Goal: Task Accomplishment & Management: Manage account settings

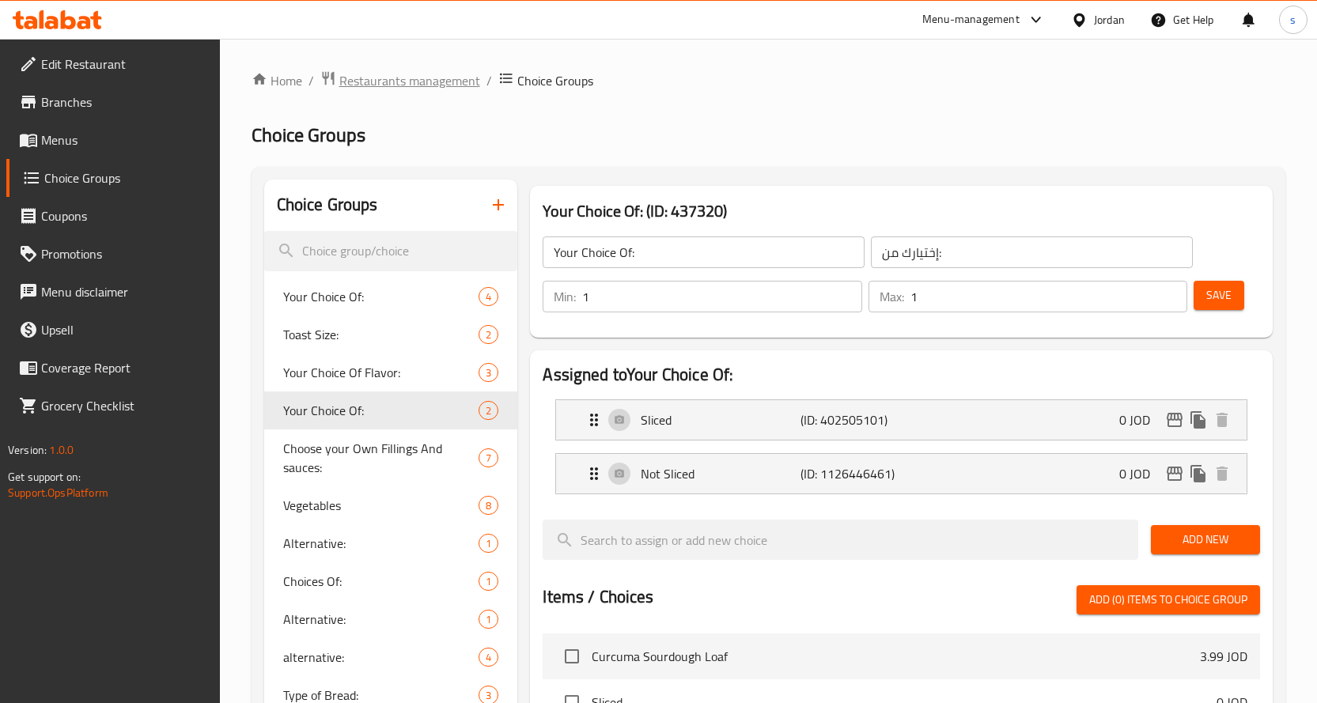
click at [417, 76] on span "Restaurants management" at bounding box center [409, 80] width 141 height 19
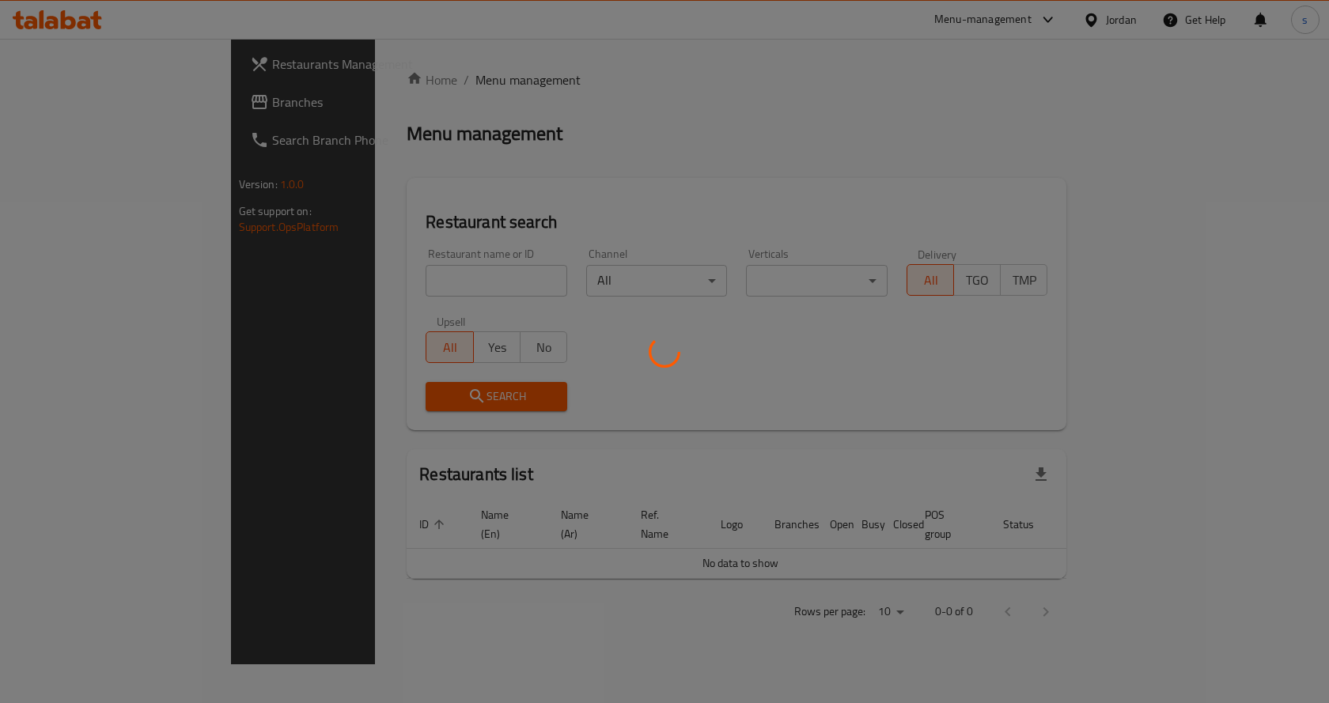
click at [113, 98] on div at bounding box center [664, 351] width 1329 height 703
click at [115, 100] on div at bounding box center [664, 351] width 1329 height 703
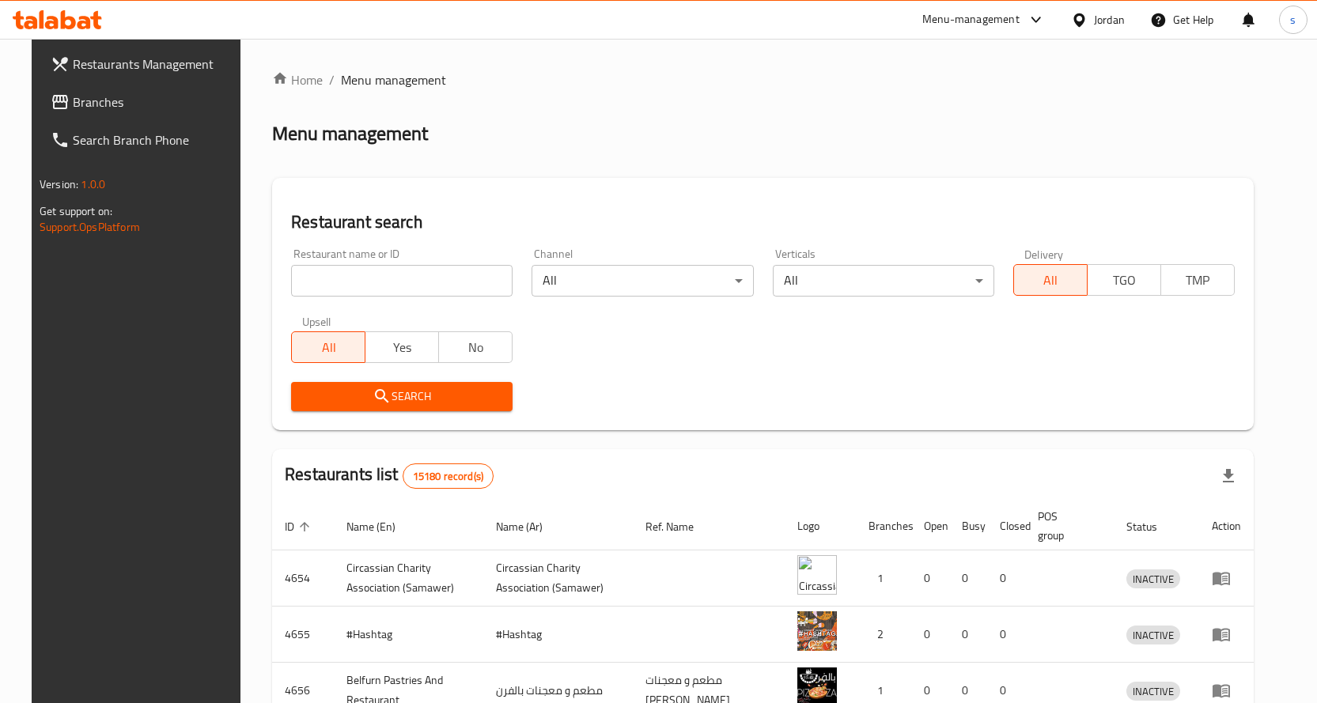
click at [474, 290] on input "search" at bounding box center [402, 281] width 222 height 32
paste input "763377"
type input "763377"
click at [104, 102] on span "Branches" at bounding box center [156, 102] width 166 height 19
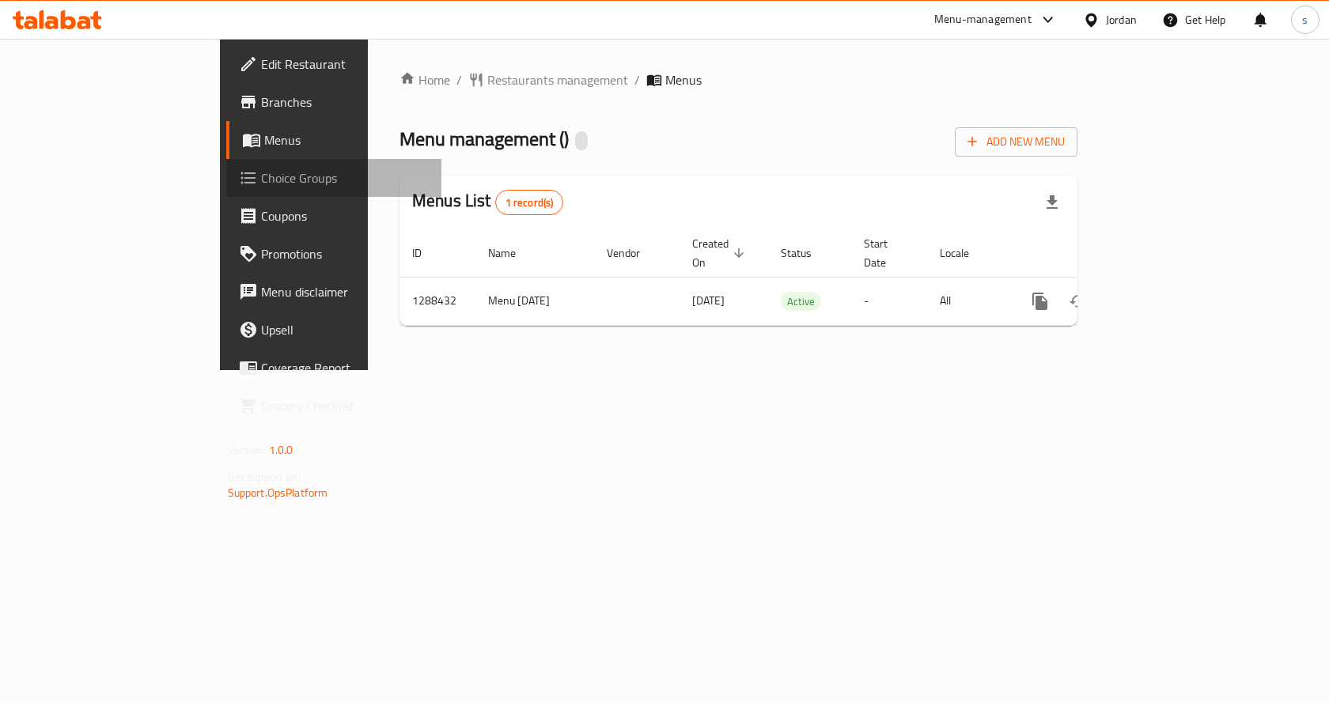
click at [261, 187] on span "Choice Groups" at bounding box center [345, 178] width 169 height 19
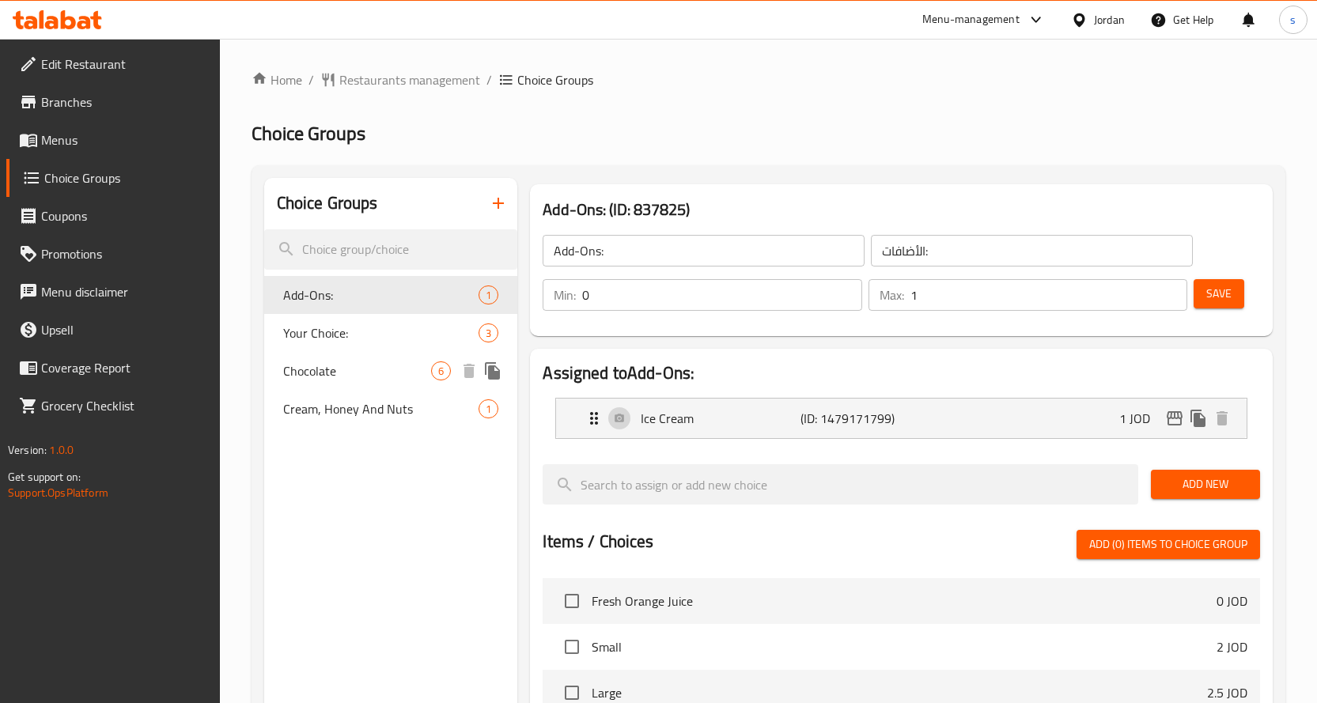
click at [400, 360] on div "Chocolate 6" at bounding box center [391, 371] width 254 height 38
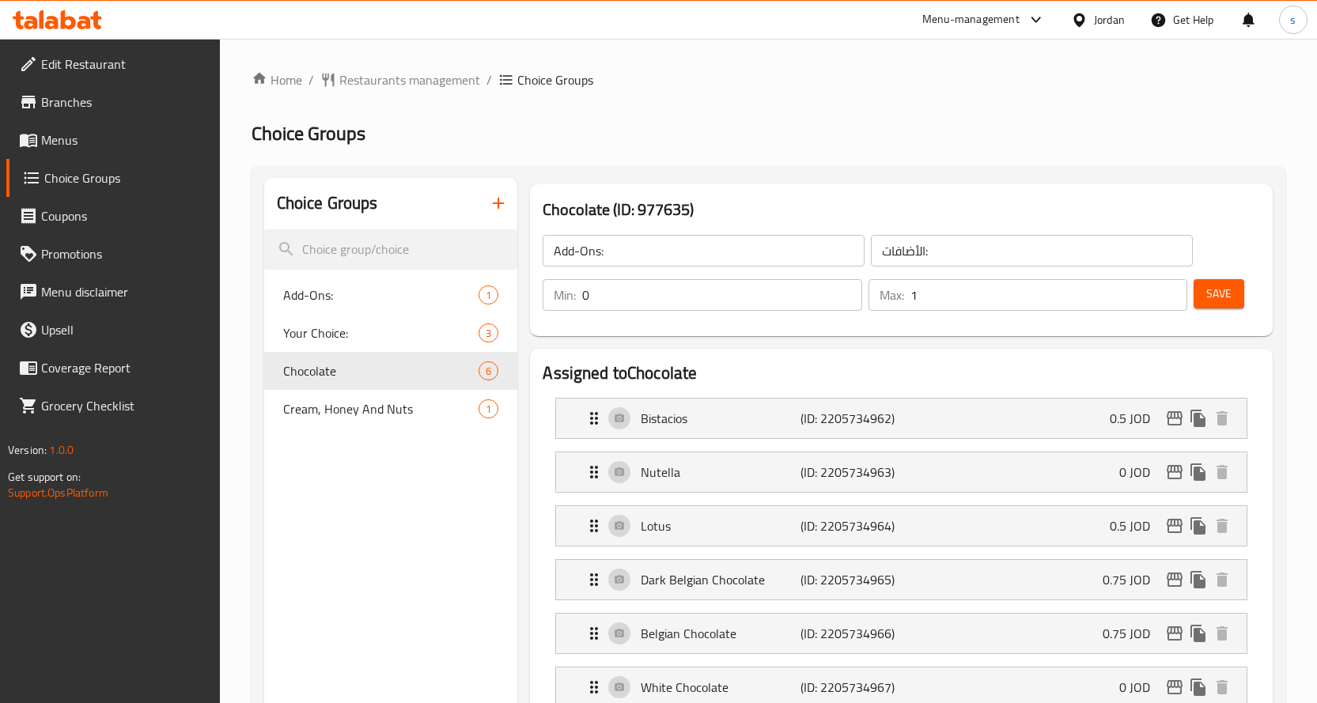
type input "Chocolate"
type input "شوكلت"
type input "1"
click at [863, 144] on h2 "Choice Groups" at bounding box center [769, 133] width 1034 height 25
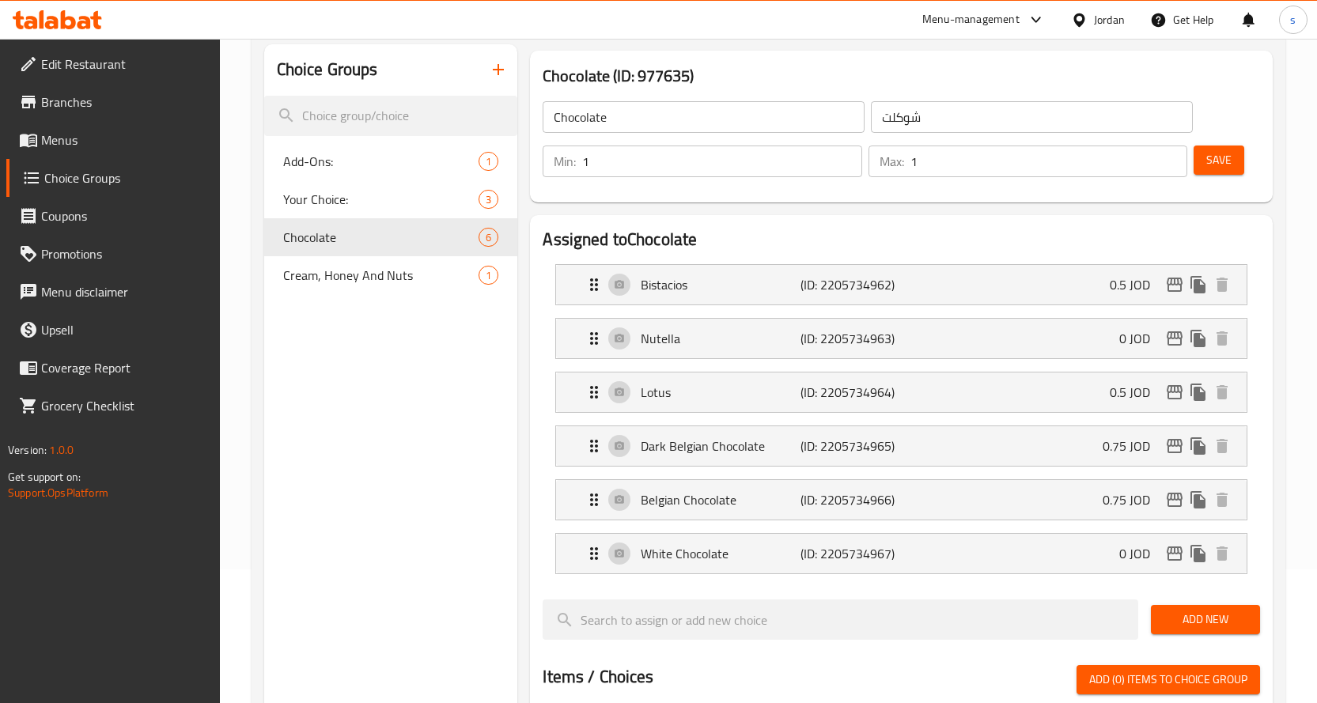
scroll to position [158, 0]
